Goal: Register for event/course: Sign up to attend an event or enroll in a course

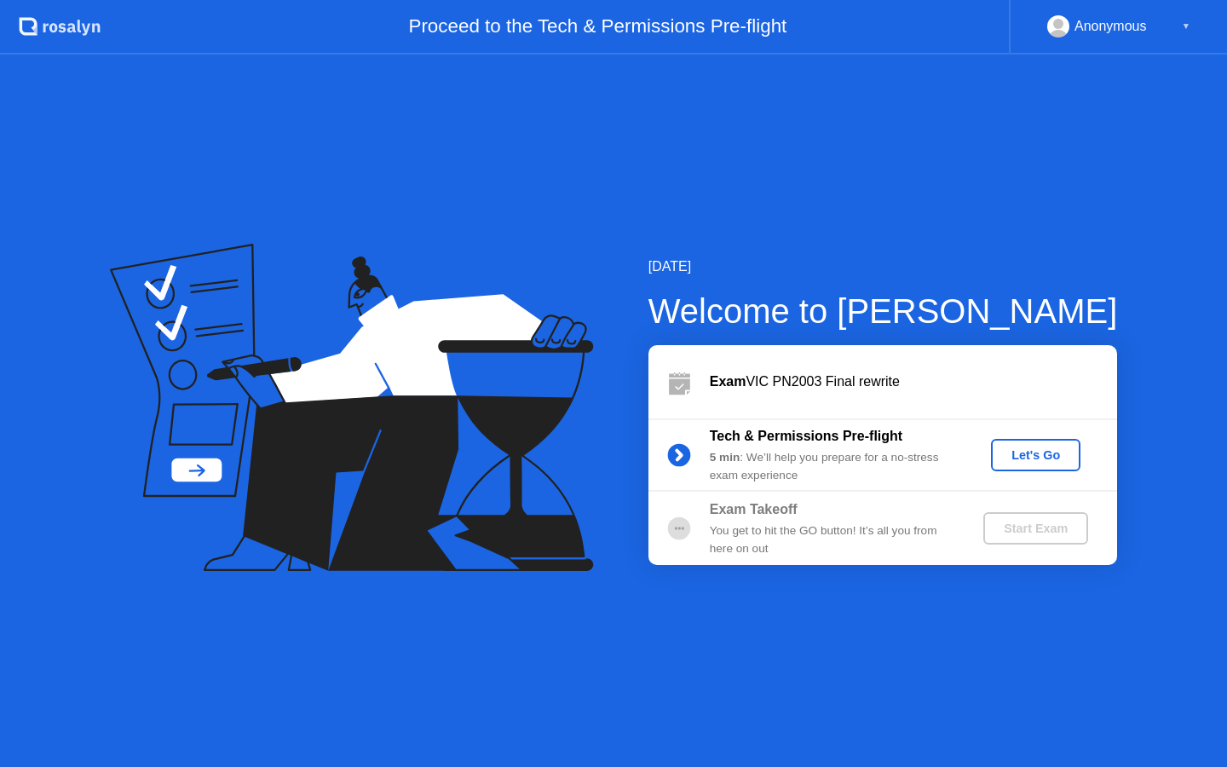
click at [1035, 449] on div "Let's Go" at bounding box center [1036, 455] width 76 height 14
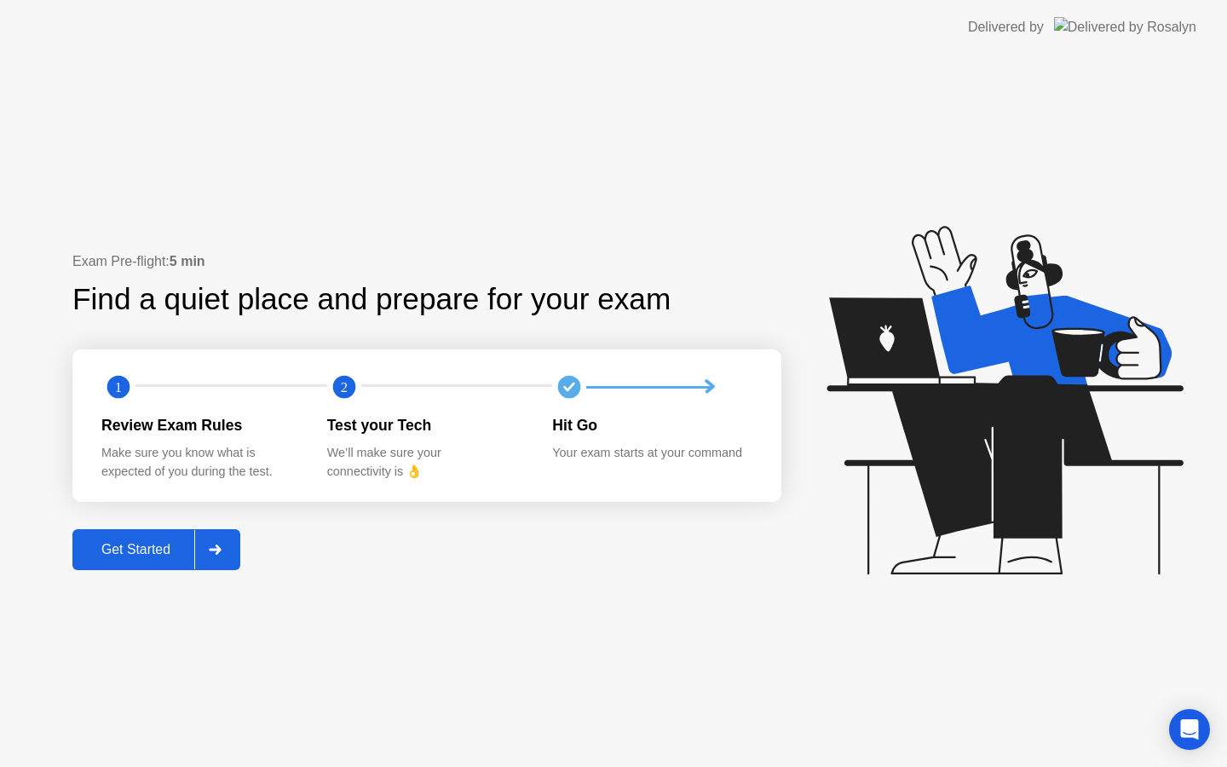
click at [125, 557] on div "Get Started" at bounding box center [136, 549] width 117 height 15
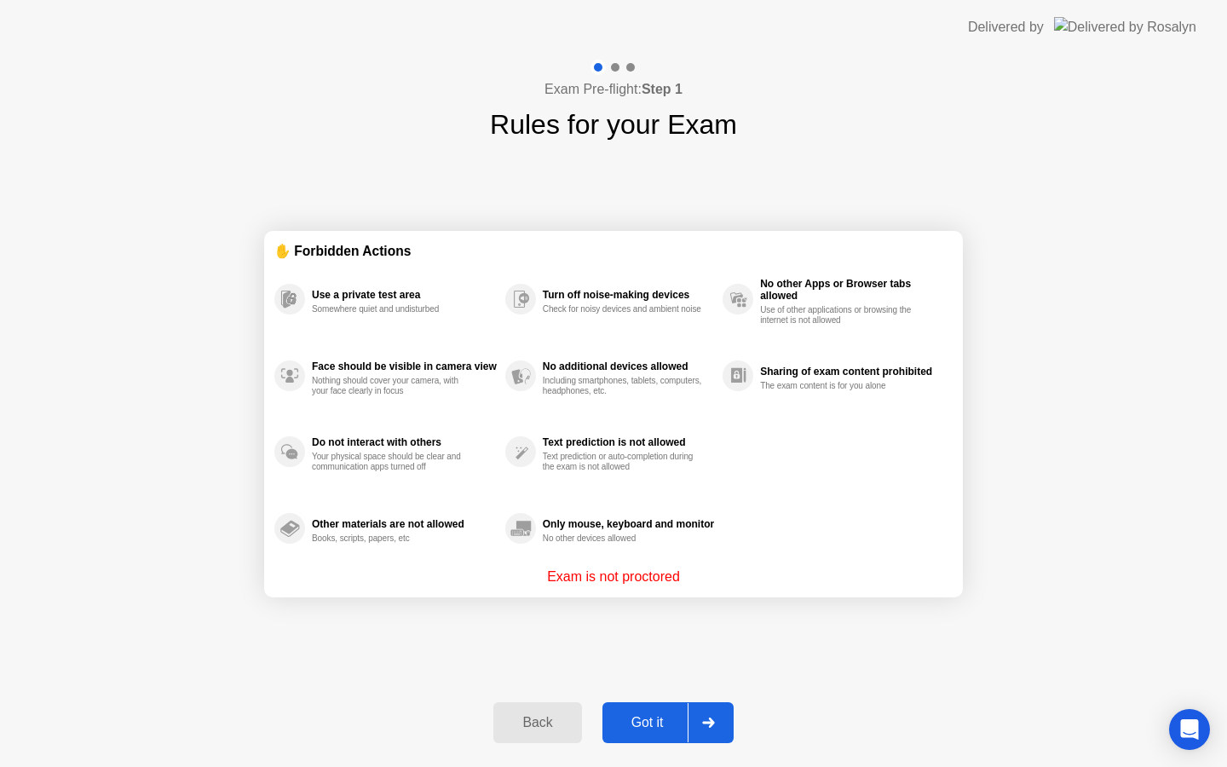
click at [661, 733] on button "Got it" at bounding box center [668, 722] width 131 height 41
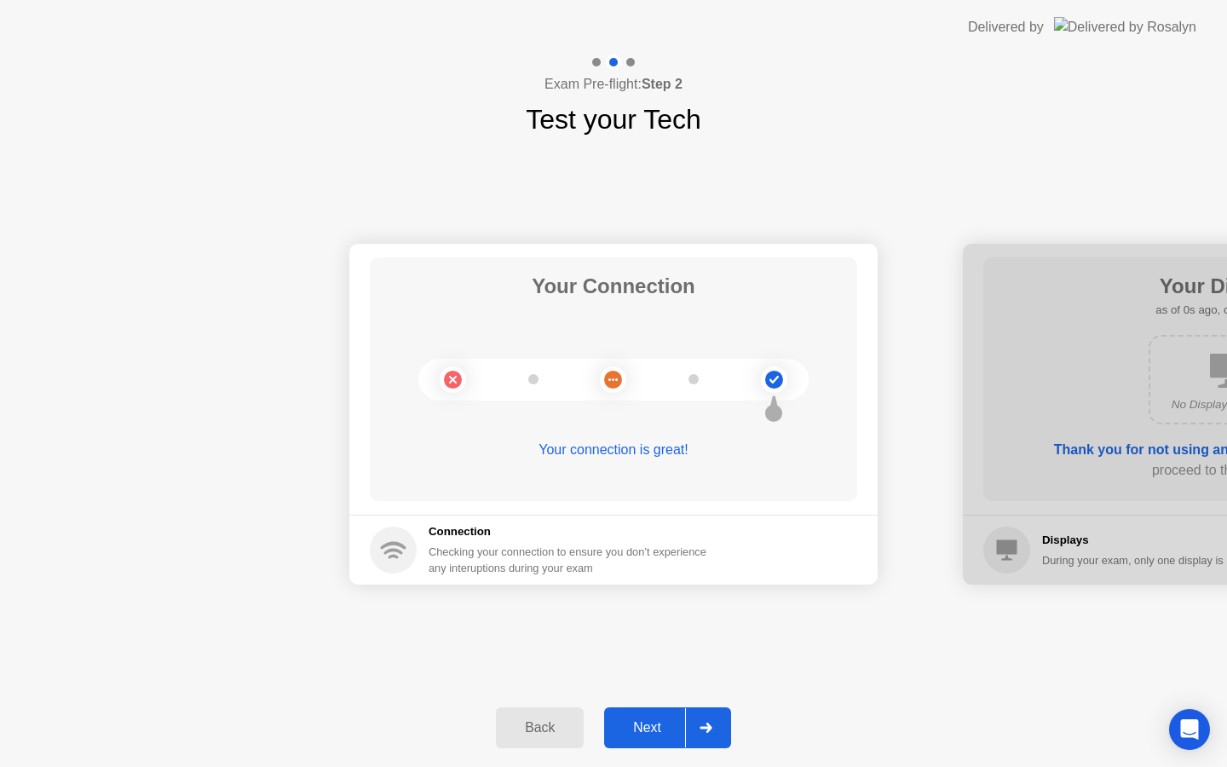
click at [655, 727] on div "Next" at bounding box center [647, 727] width 76 height 15
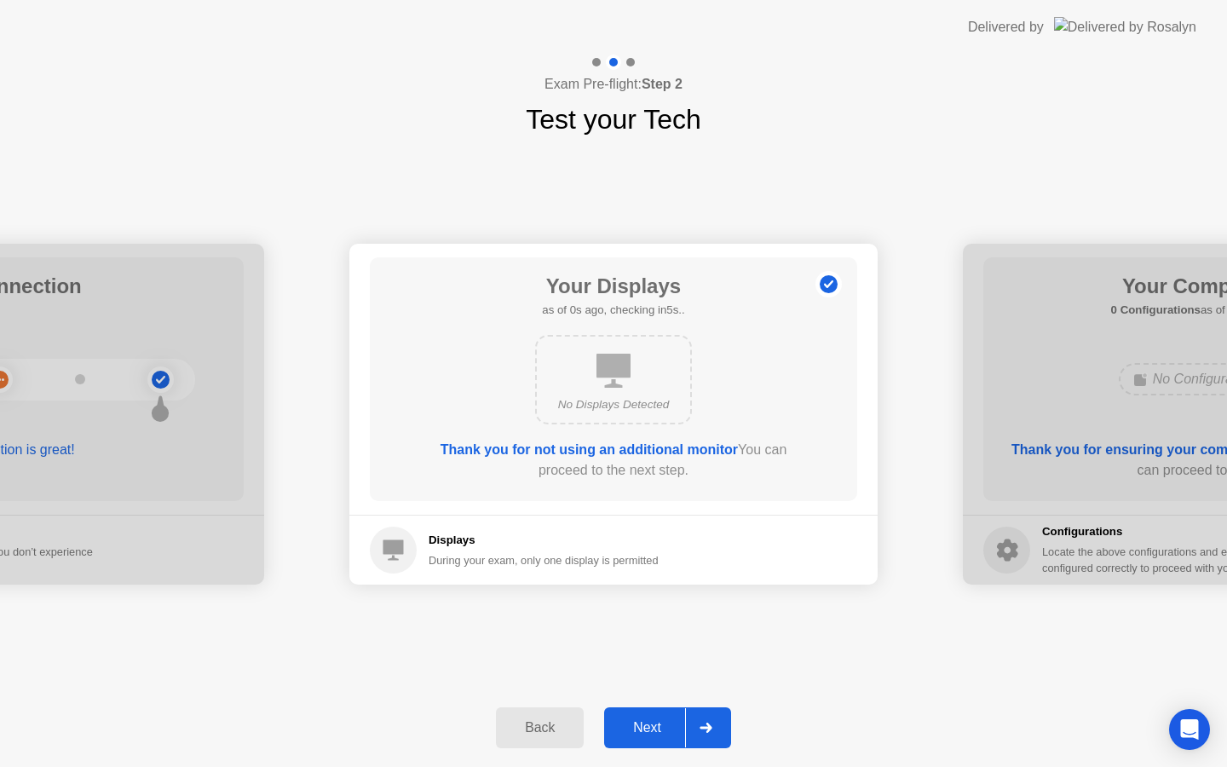
click at [655, 727] on div "Next" at bounding box center [647, 727] width 76 height 15
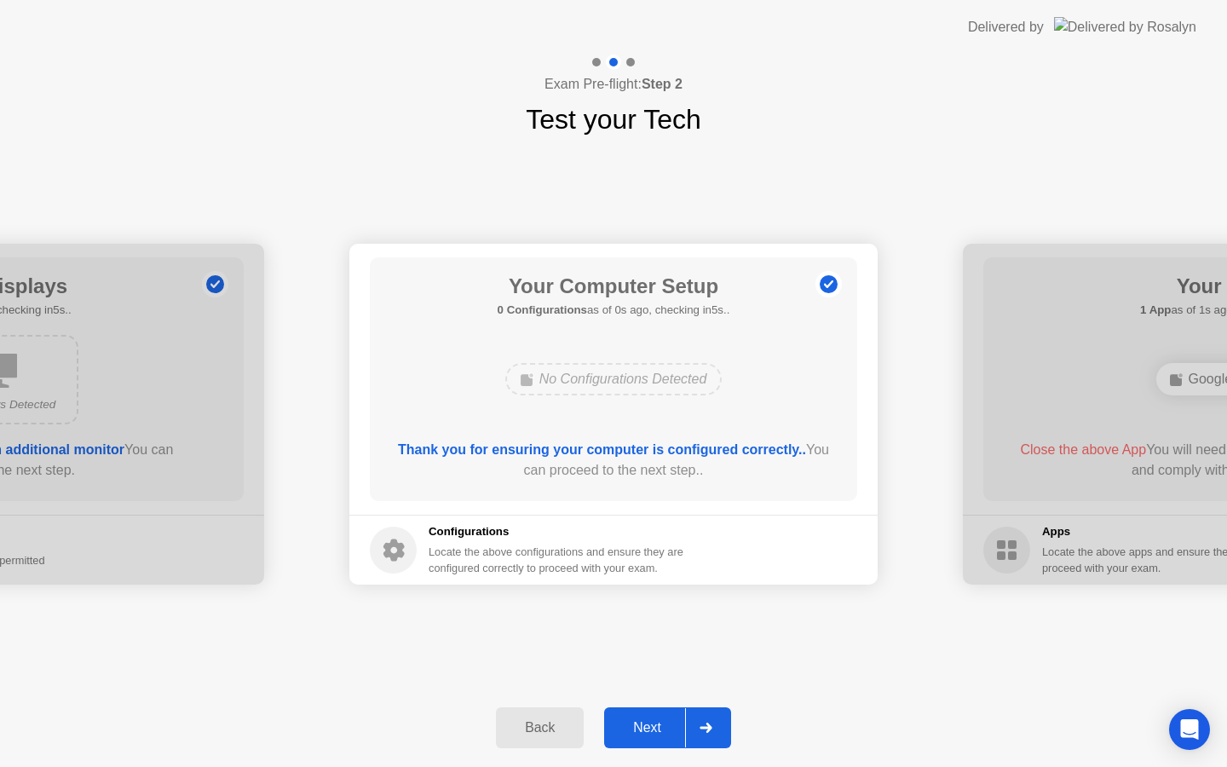
click at [655, 727] on div "Next" at bounding box center [647, 727] width 76 height 15
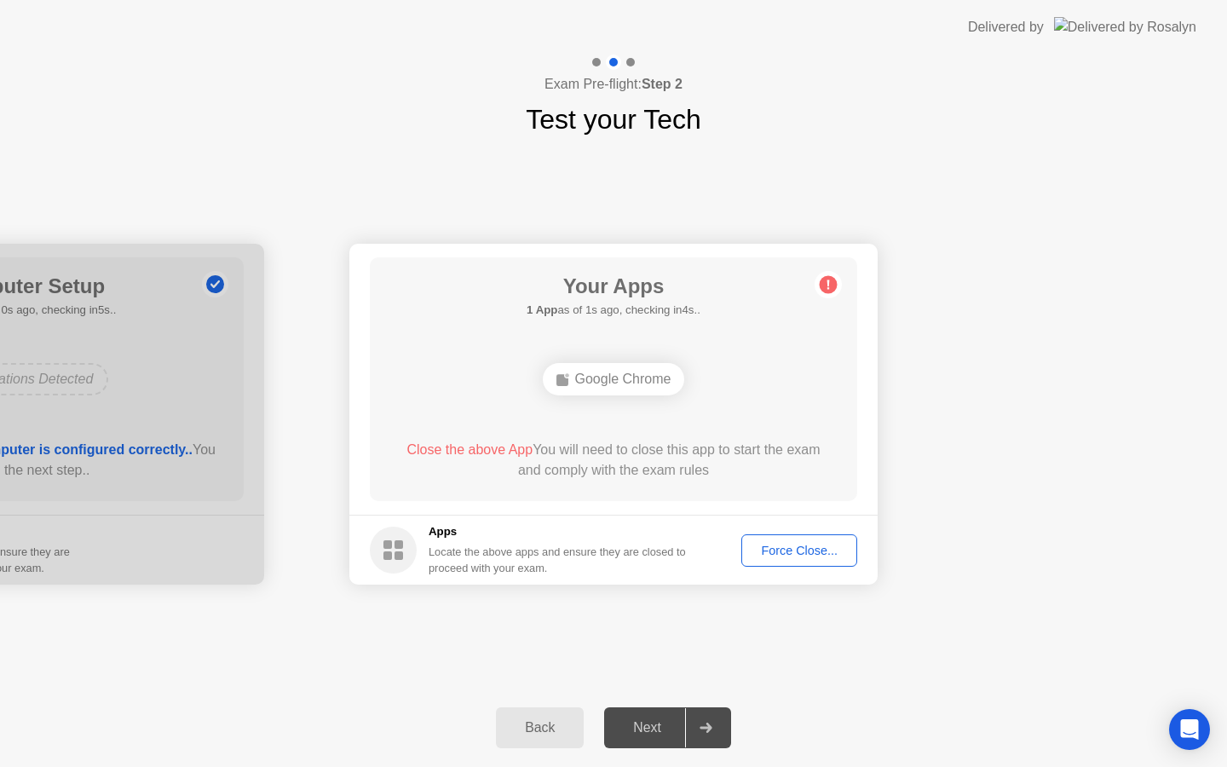
click at [763, 546] on div "Force Close..." at bounding box center [800, 551] width 104 height 14
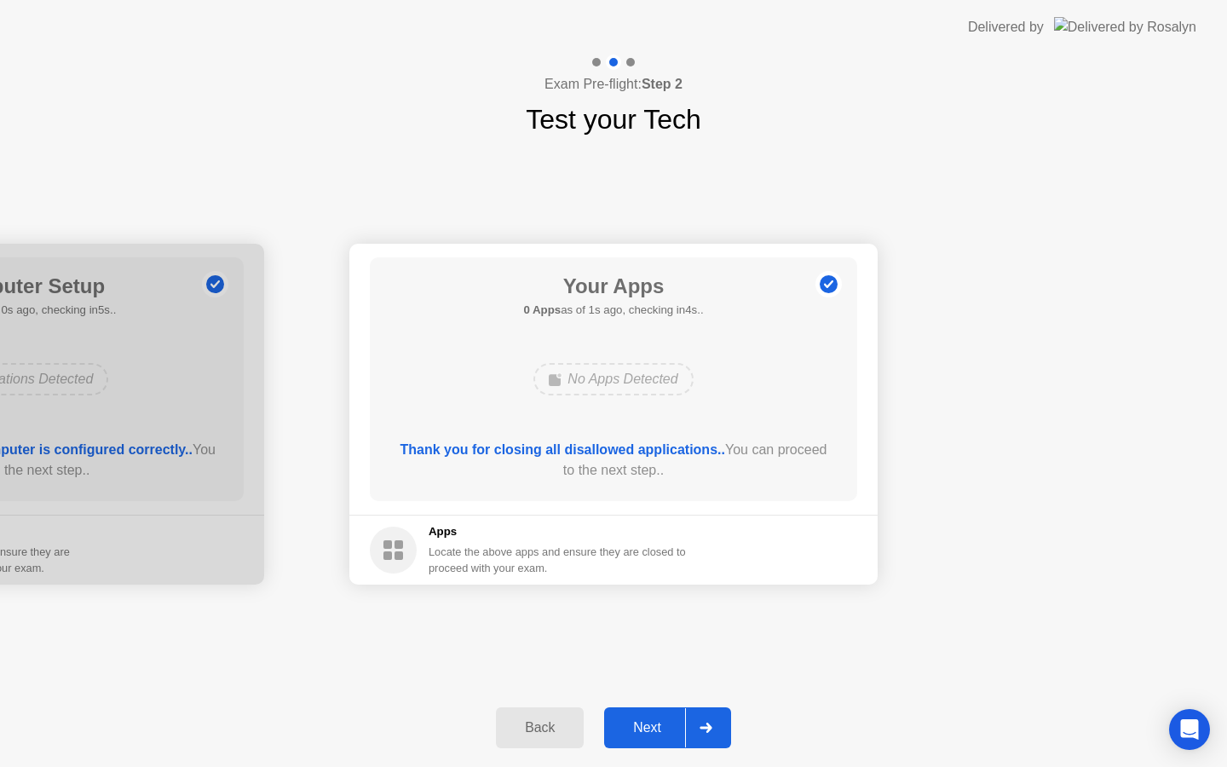
click at [644, 731] on div "Next" at bounding box center [647, 727] width 76 height 15
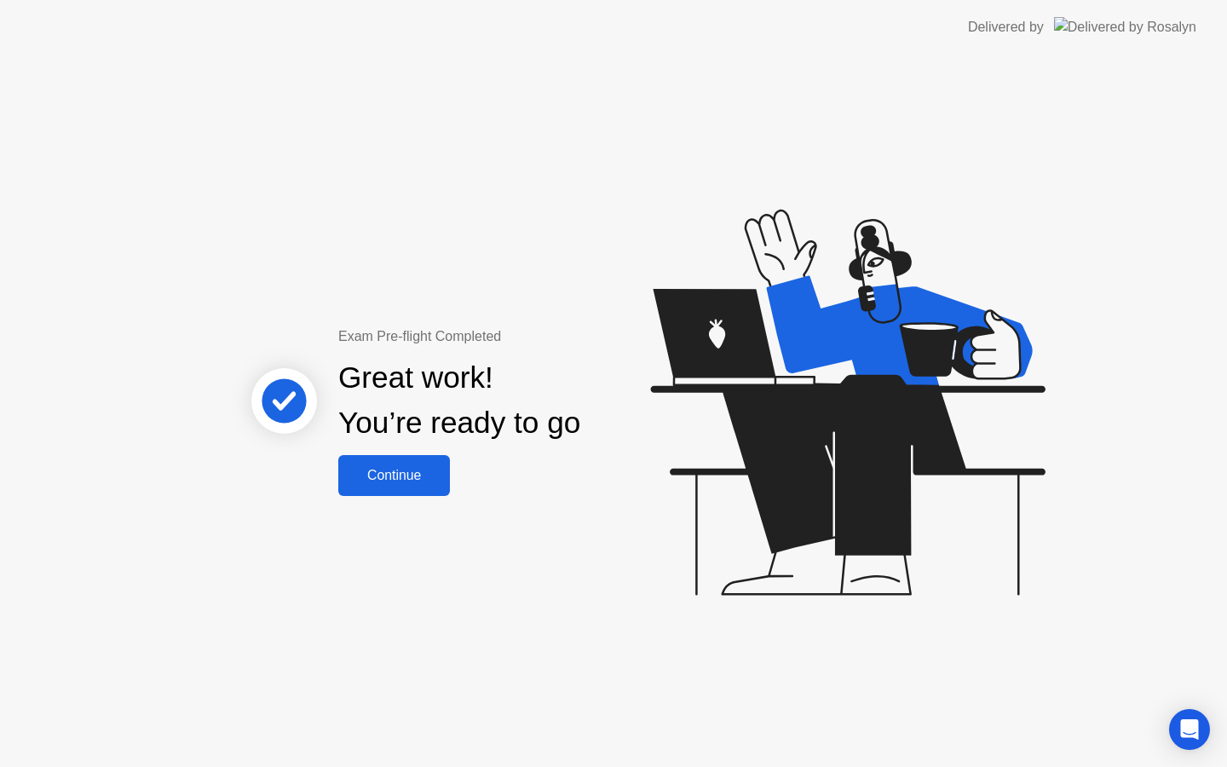
click at [419, 479] on div "Continue" at bounding box center [393, 475] width 101 height 15
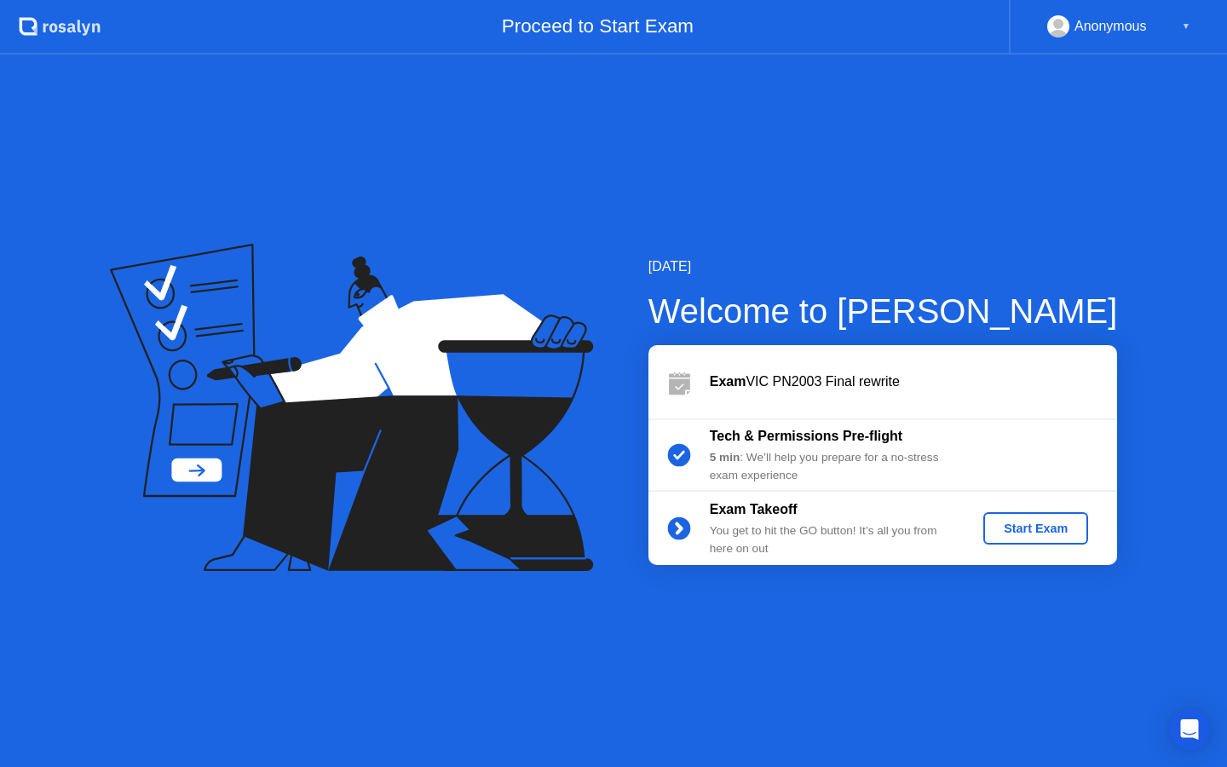
click at [1003, 528] on div "Start Exam" at bounding box center [1035, 529] width 91 height 14
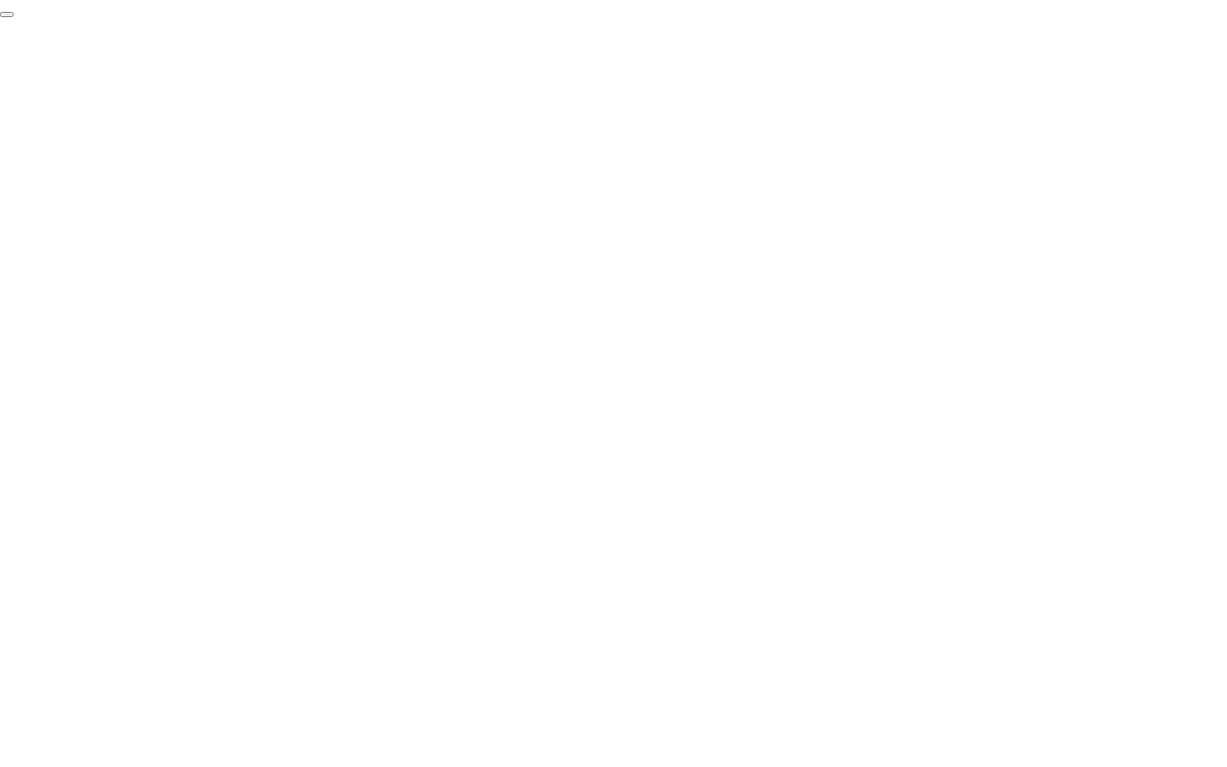
click div "End Proctoring Session"
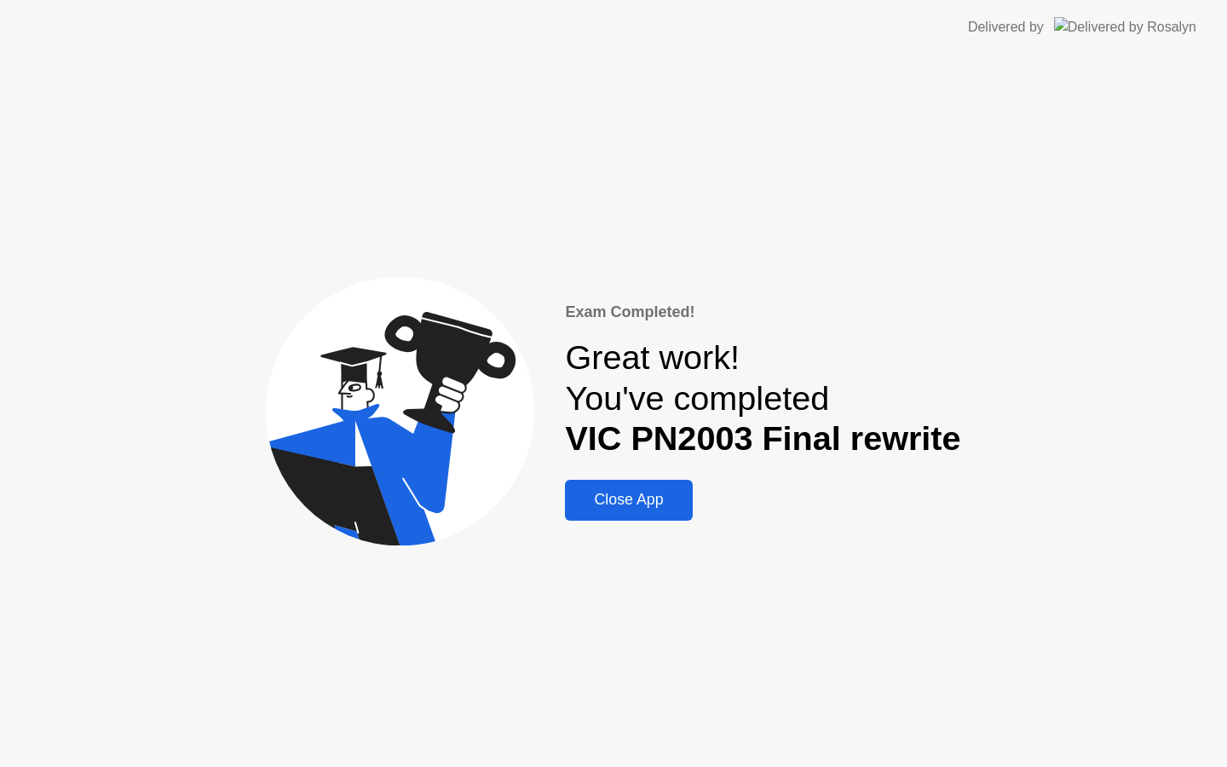
click at [605, 498] on div "Close App" at bounding box center [628, 500] width 117 height 18
